Goal: Task Accomplishment & Management: Manage account settings

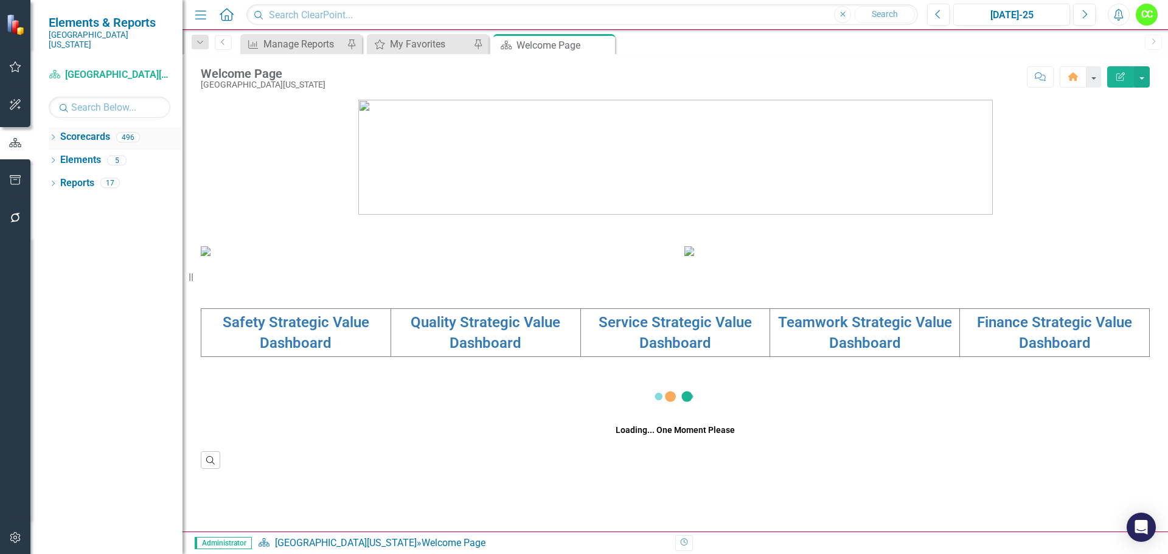
click at [55, 135] on icon "Dropdown" at bounding box center [53, 138] width 9 height 7
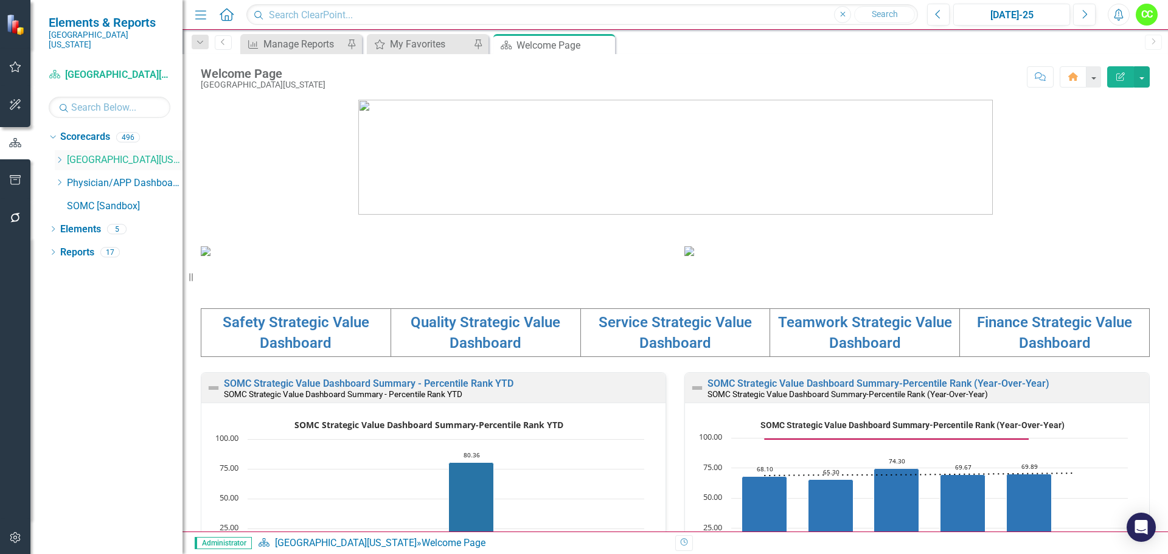
click at [63, 156] on icon "Dropdown" at bounding box center [59, 159] width 9 height 7
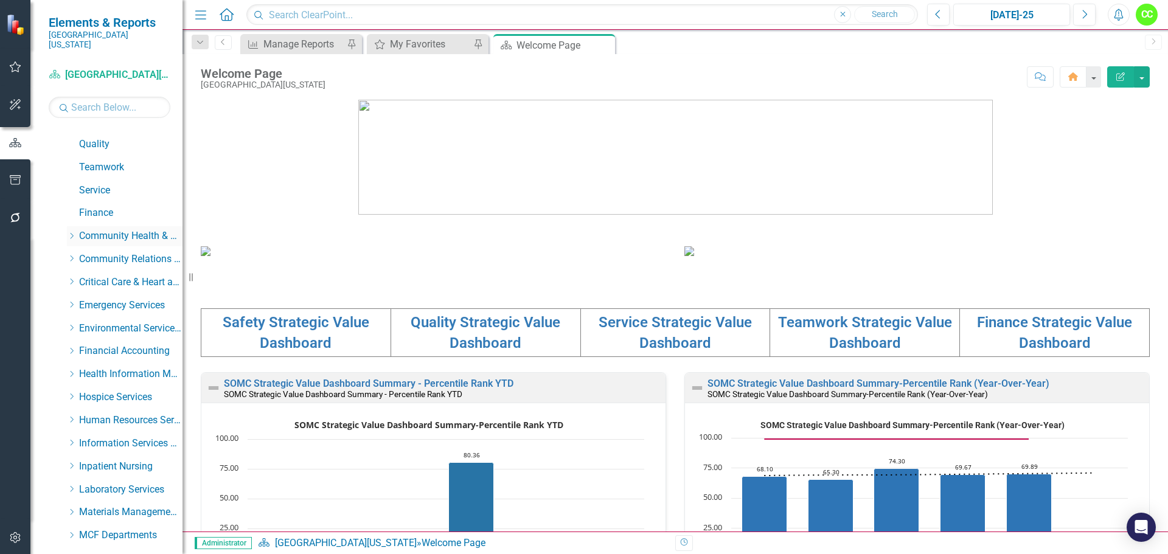
scroll to position [61, 0]
click at [71, 279] on div "Dropdown" at bounding box center [71, 284] width 9 height 10
click at [111, 392] on link "[MEDICAL_DATA]" at bounding box center [136, 399] width 91 height 14
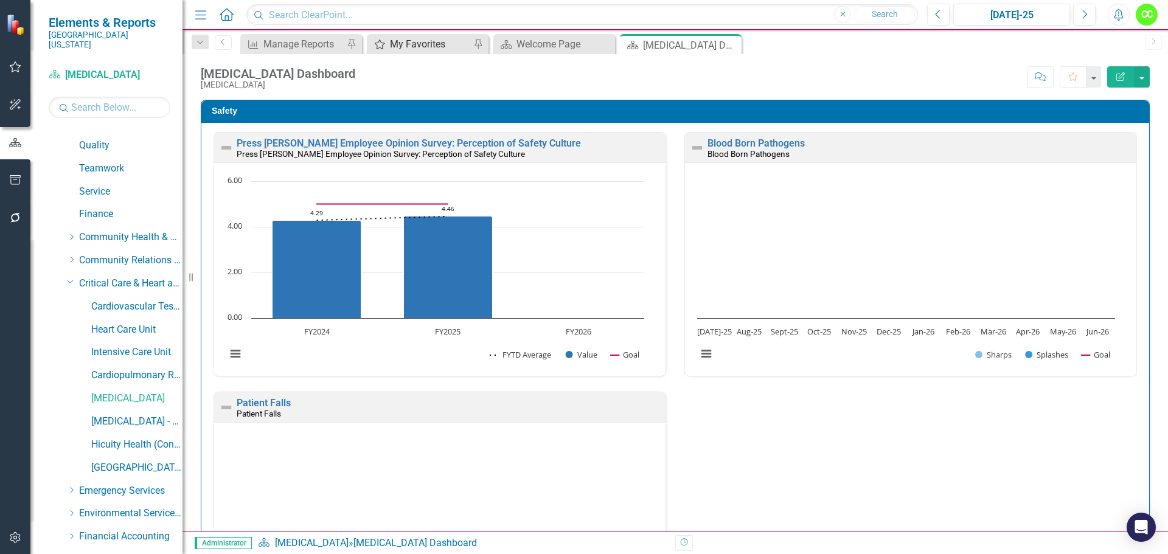
click at [423, 45] on div "My Favorites" at bounding box center [430, 43] width 80 height 15
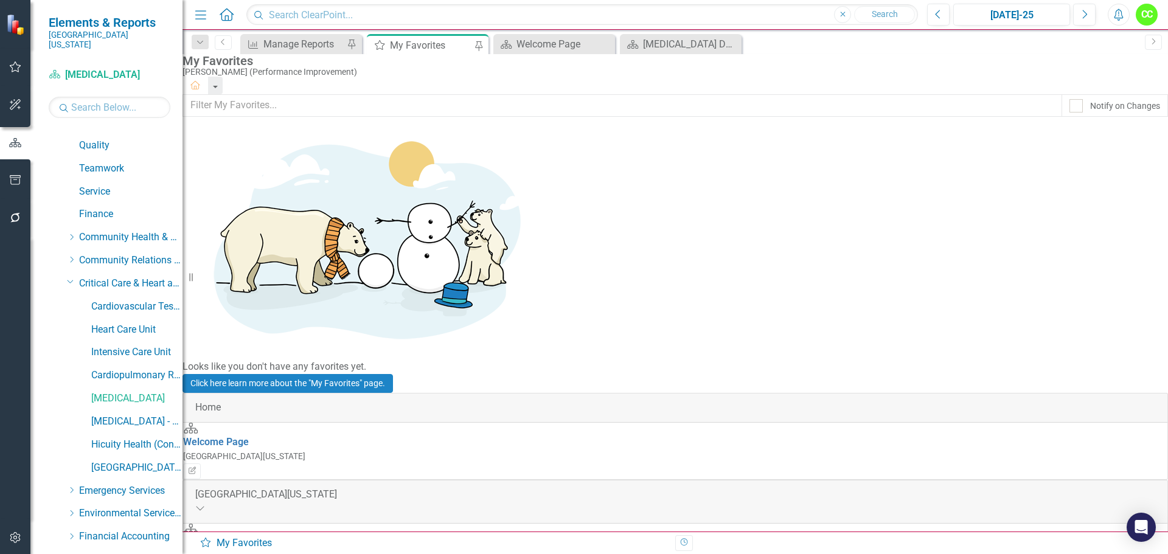
scroll to position [365, 0]
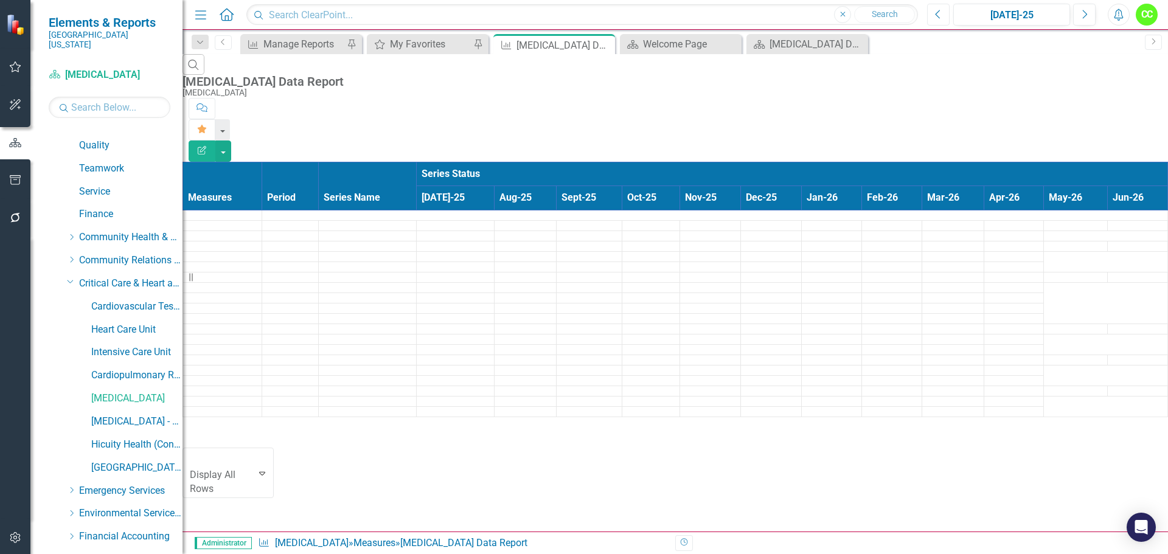
click at [943, 15] on button "Previous" at bounding box center [938, 15] width 23 height 22
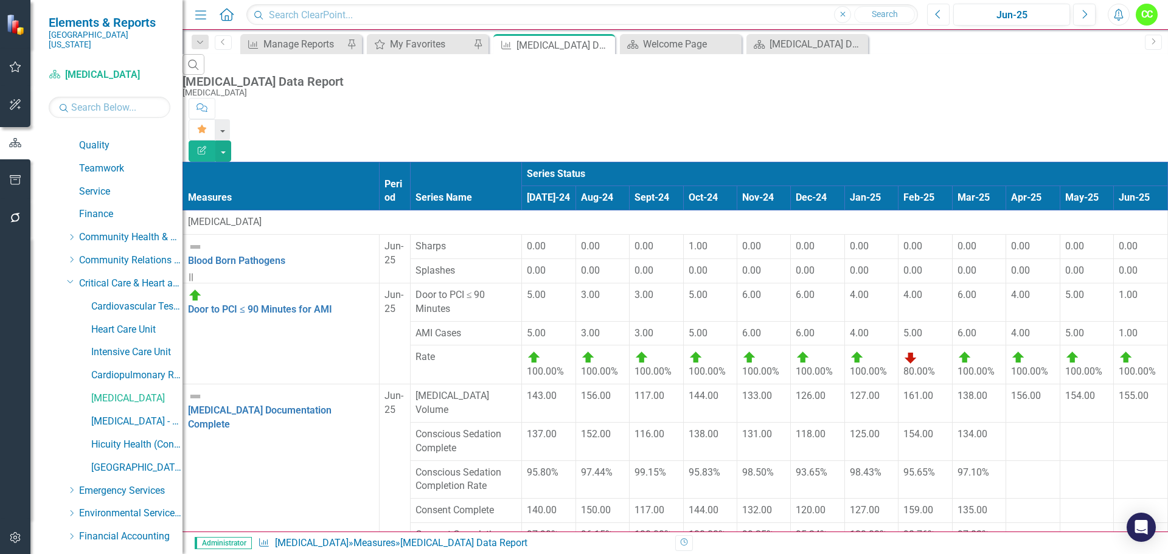
scroll to position [64, 164]
click at [1006, 384] on td "156.00" at bounding box center [1033, 403] width 54 height 38
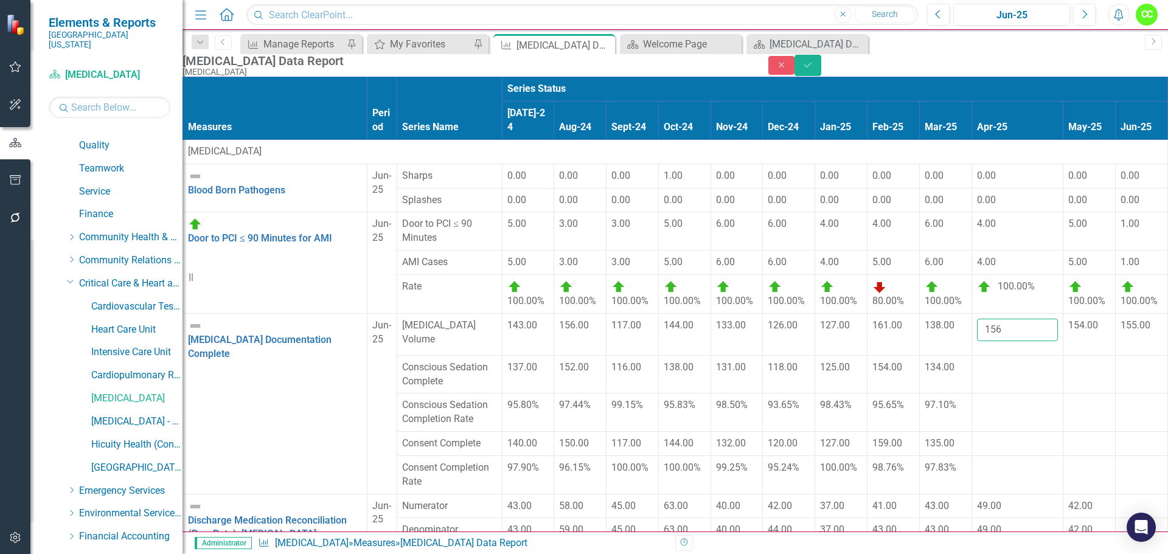
drag, startPoint x: 988, startPoint y: 251, endPoint x: 963, endPoint y: 257, distance: 26.4
click at [977, 319] on input "156" at bounding box center [1018, 330] width 82 height 23
type input "143"
click at [977, 361] on div at bounding box center [1018, 361] width 82 height 0
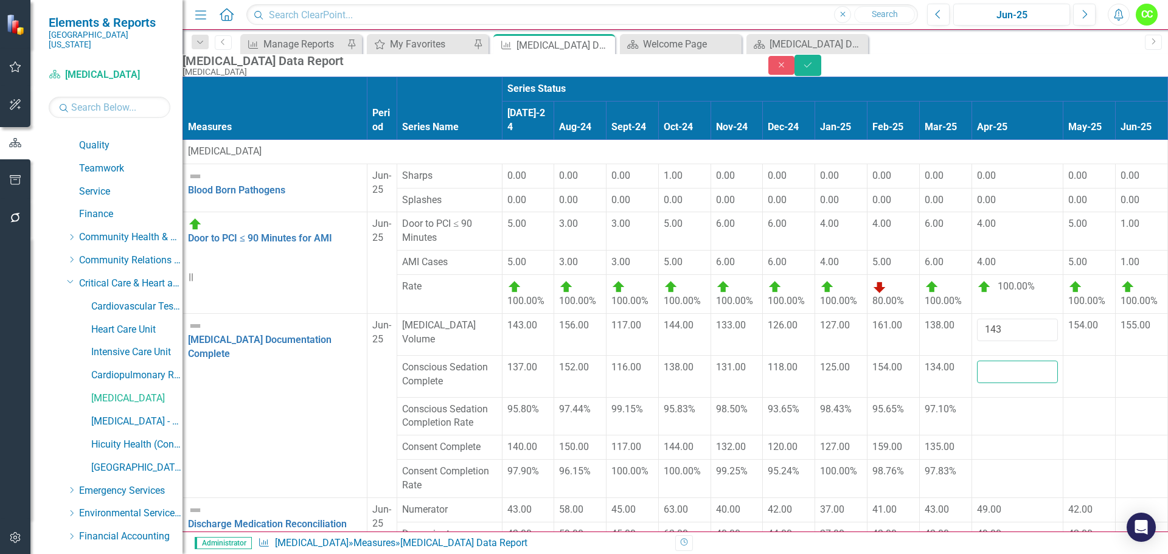
click at [977, 361] on input "number" at bounding box center [1018, 372] width 82 height 23
type input "136"
click at [977, 440] on div at bounding box center [1018, 440] width 82 height 0
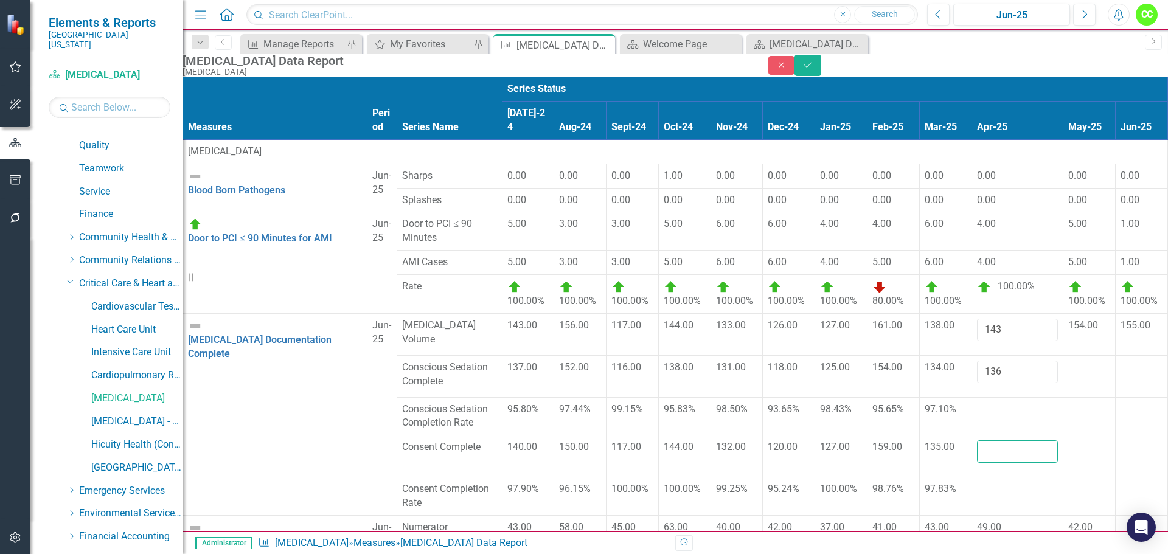
click at [977, 440] on input "number" at bounding box center [1018, 451] width 82 height 23
type input "137"
click at [821, 73] on button "Save" at bounding box center [807, 65] width 27 height 21
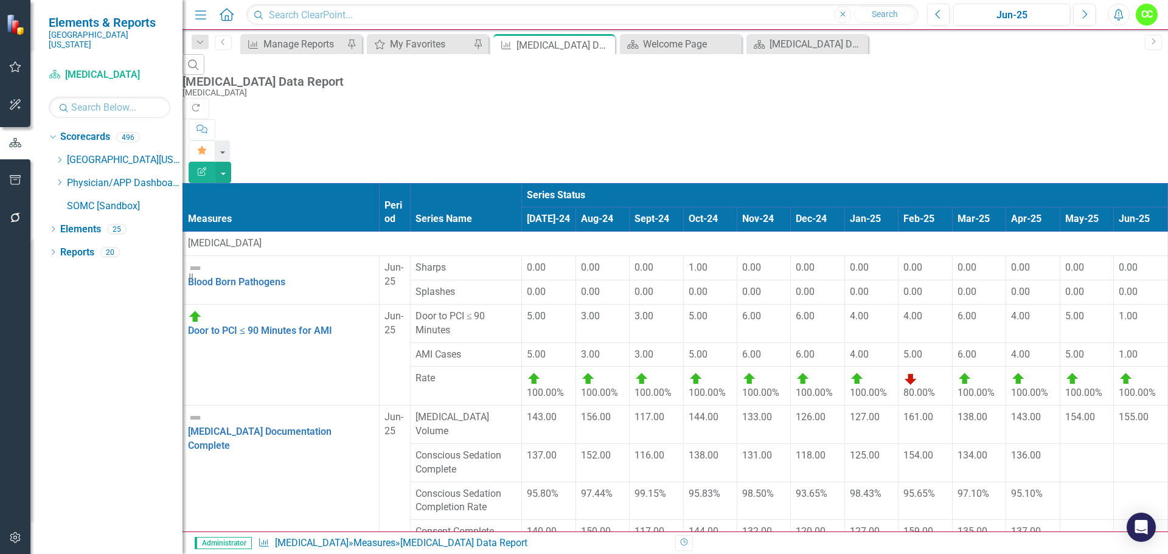
scroll to position [0, 201]
click at [605, 46] on icon "Close" at bounding box center [603, 45] width 12 height 10
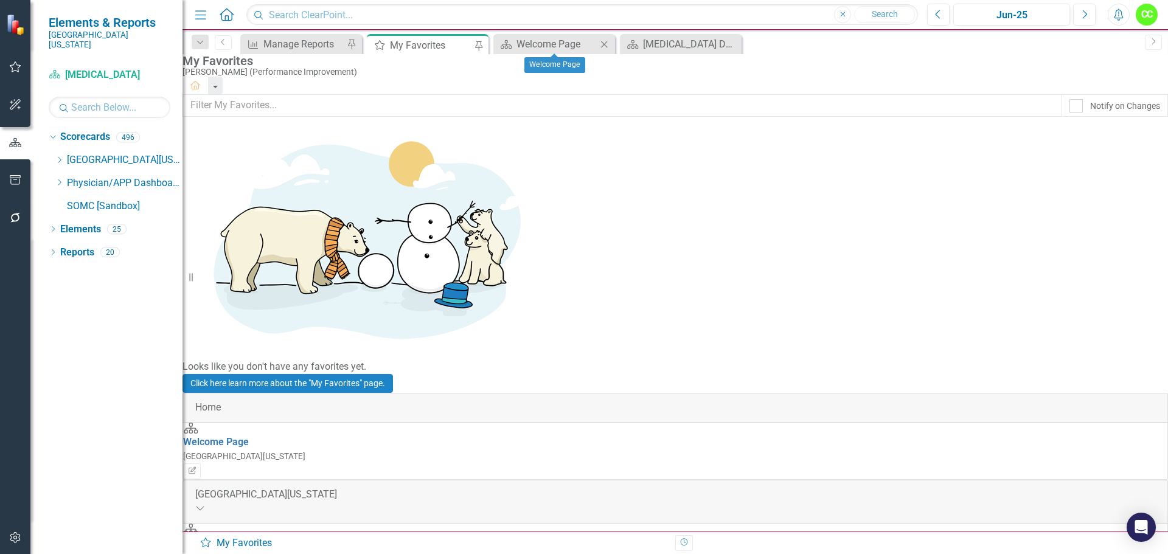
click at [605, 46] on icon "Close" at bounding box center [604, 45] width 12 height 10
click at [58, 155] on div "Dropdown" at bounding box center [59, 160] width 9 height 10
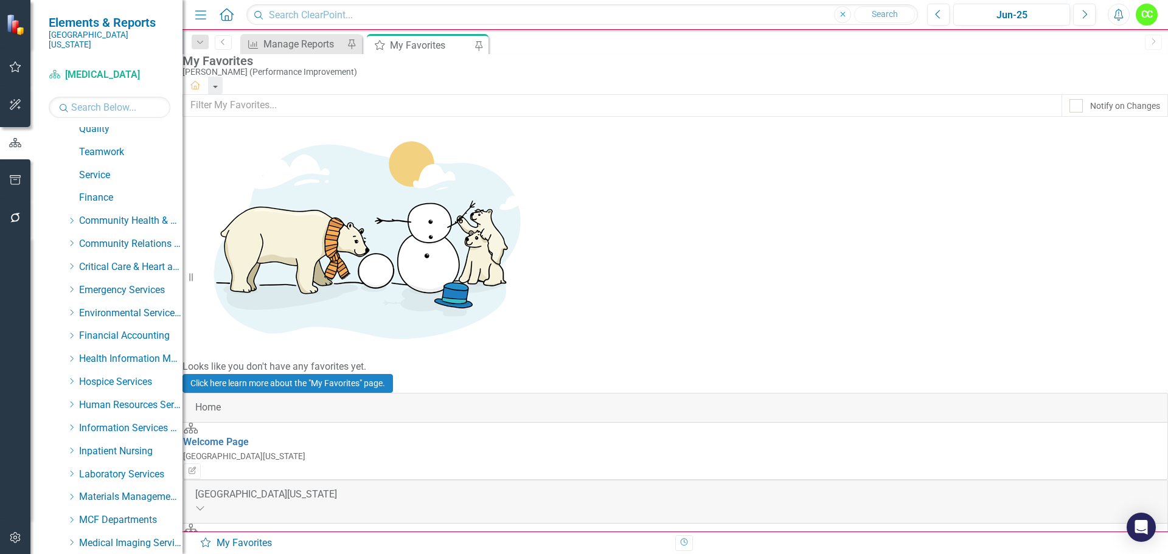
scroll to position [73, 0]
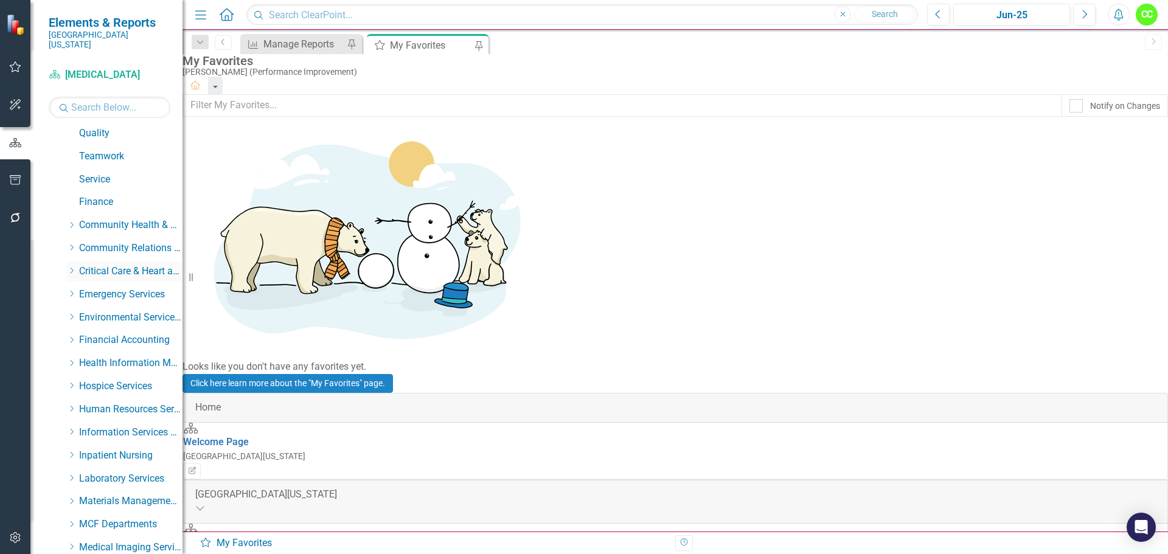
click at [70, 267] on icon "Dropdown" at bounding box center [71, 270] width 9 height 7
click at [114, 311] on link "Heart Care Unit" at bounding box center [136, 318] width 91 height 14
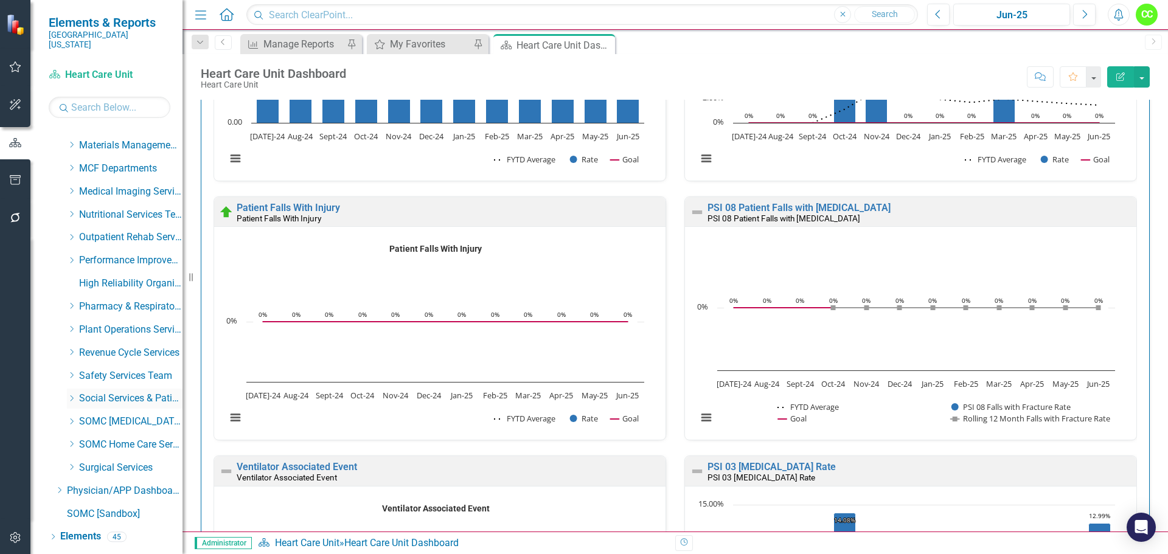
scroll to position [622, 0]
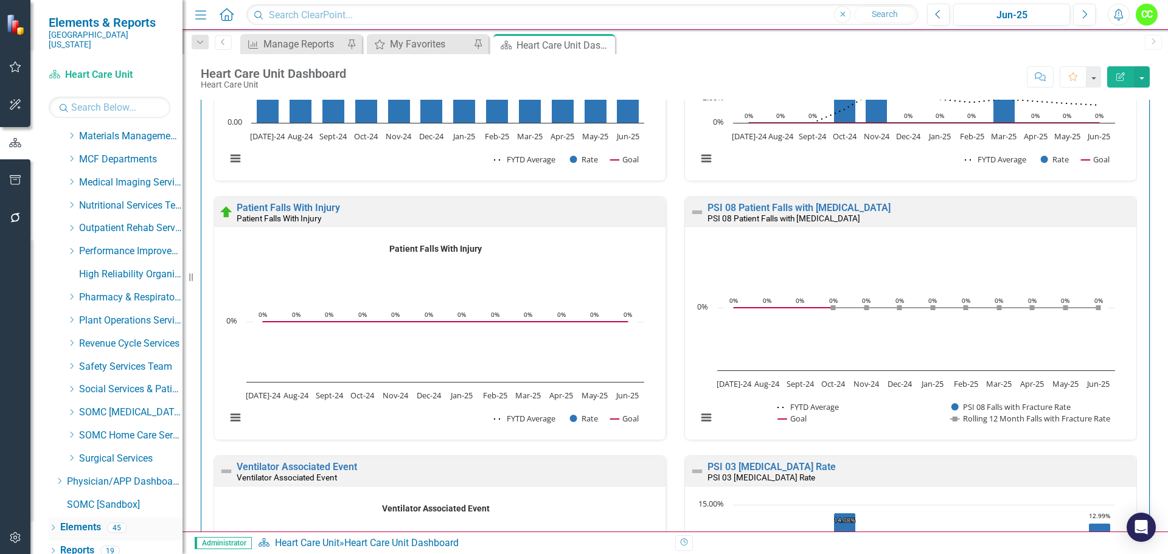
click at [74, 521] on link "Elements" at bounding box center [80, 528] width 41 height 14
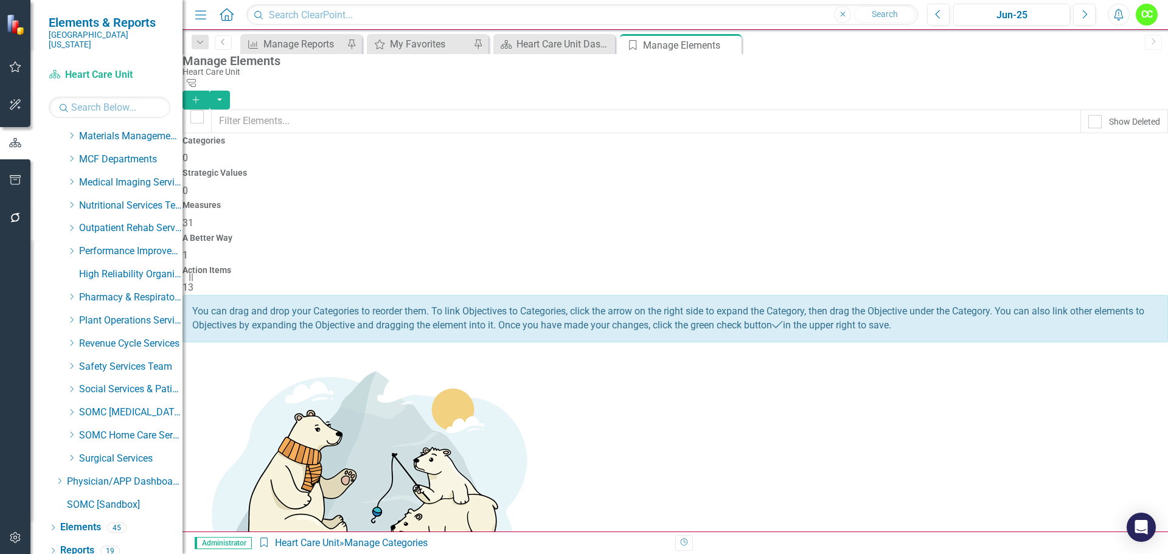
click at [1065, 266] on div "Action Items" at bounding box center [674, 270] width 985 height 9
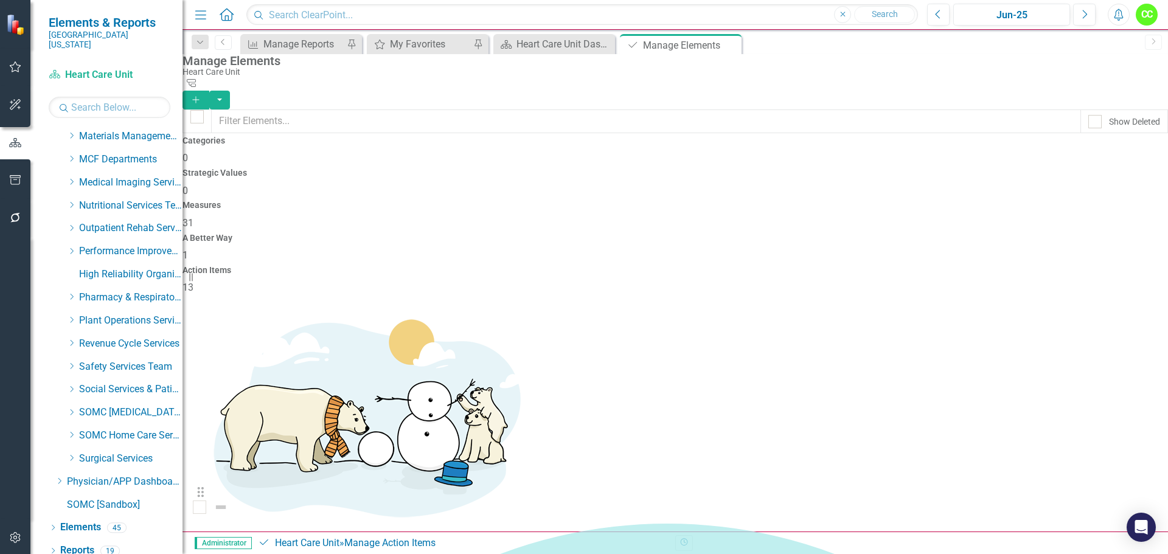
scroll to position [186, 0]
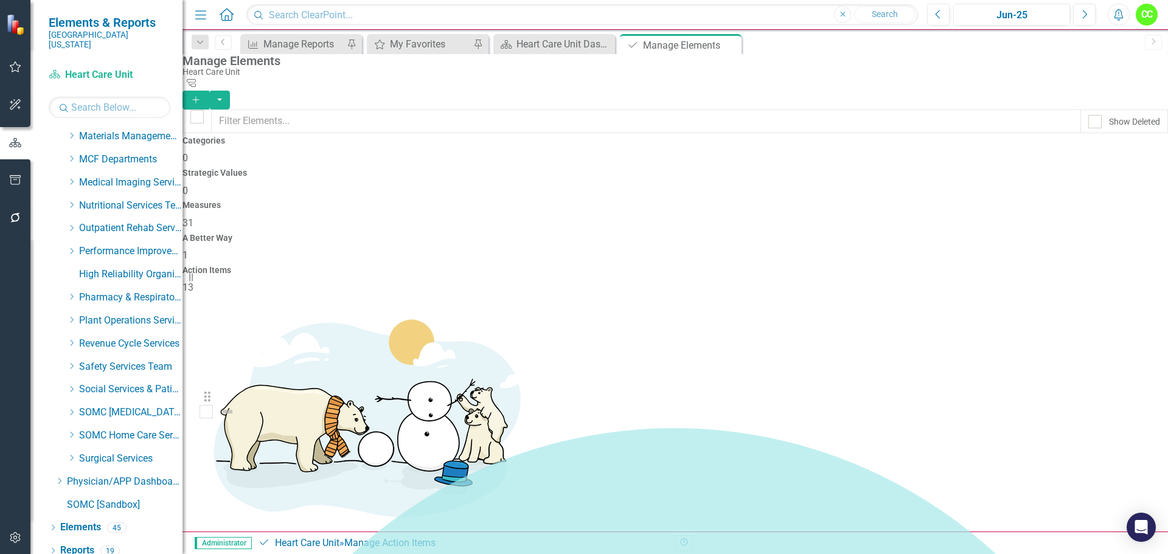
drag, startPoint x: 219, startPoint y: 271, endPoint x: 218, endPoint y: 404, distance: 132.6
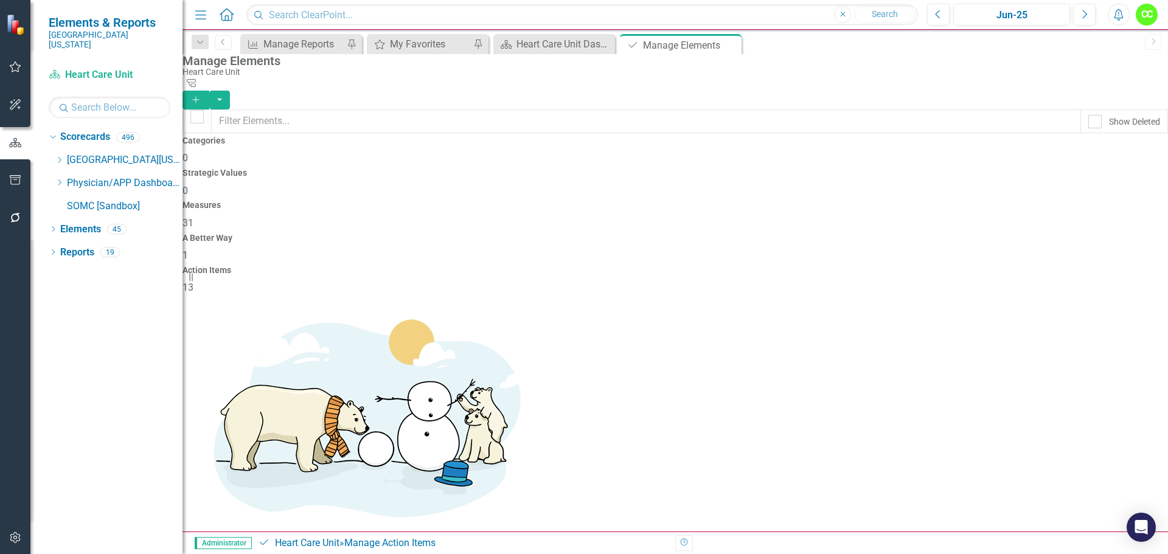
scroll to position [0, 0]
